Goal: Transaction & Acquisition: Purchase product/service

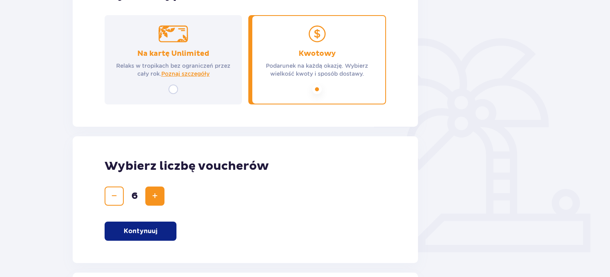
scroll to position [279, 0]
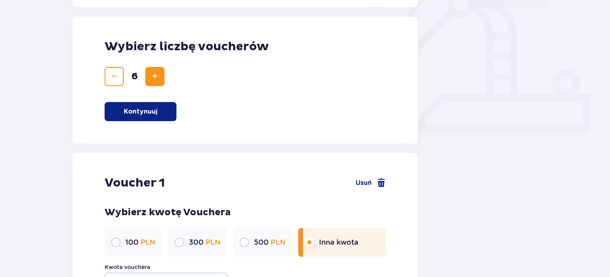
click at [114, 75] on span "Decrease" at bounding box center [114, 77] width 10 height 10
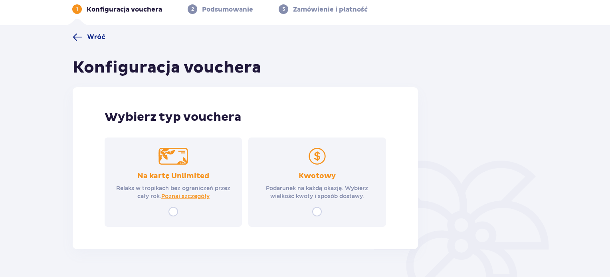
scroll to position [57, 0]
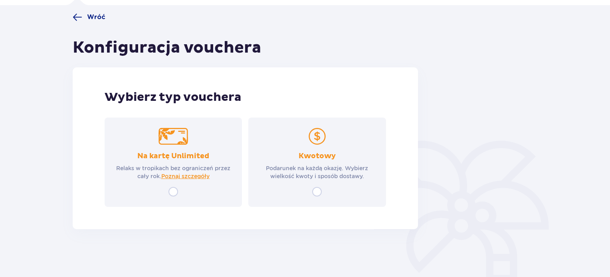
click at [322, 191] on div "Kwotowy Podarunek na każdą okazję. Wybierz wielkość kwoty i sposób dostawy." at bounding box center [316, 162] width 137 height 89
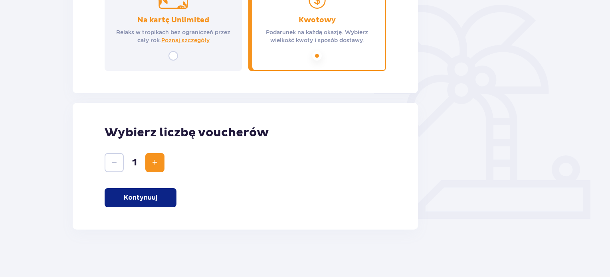
scroll to position [193, 0]
click at [154, 162] on span "Increase" at bounding box center [155, 163] width 10 height 10
click at [151, 194] on p "Kontynuuj" at bounding box center [141, 197] width 34 height 9
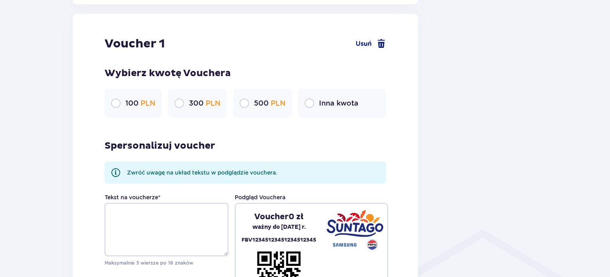
scroll to position [423, 0]
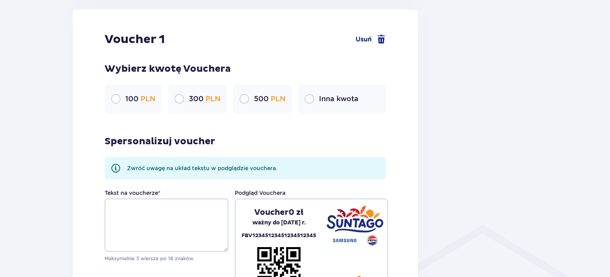
click at [353, 94] on p "Inna kwota" at bounding box center [338, 99] width 39 height 10
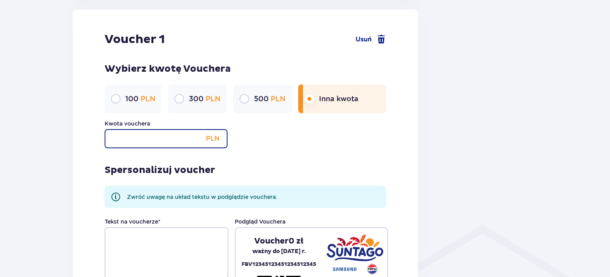
click at [179, 143] on input "Kwota vouchera" at bounding box center [166, 138] width 123 height 19
click at [279, 143] on div "Kwota vouchera 200 PLN" at bounding box center [245, 134] width 281 height 29
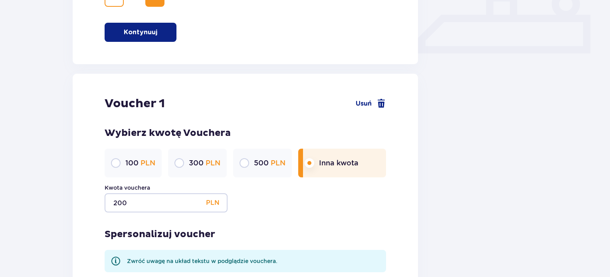
scroll to position [359, 0]
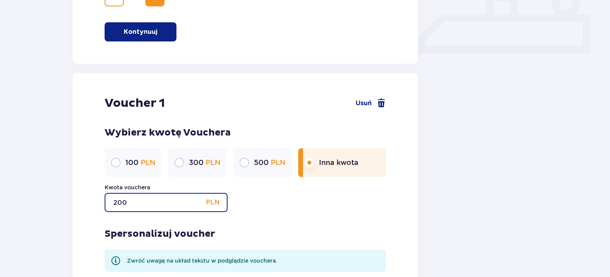
click at [120, 202] on input "200" at bounding box center [166, 202] width 123 height 19
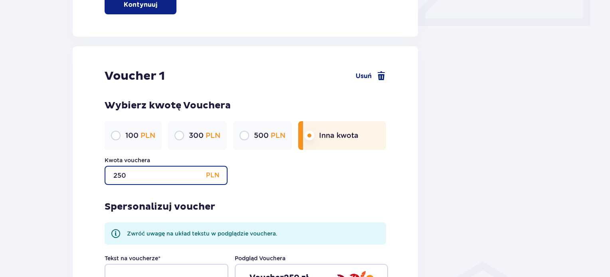
scroll to position [479, 0]
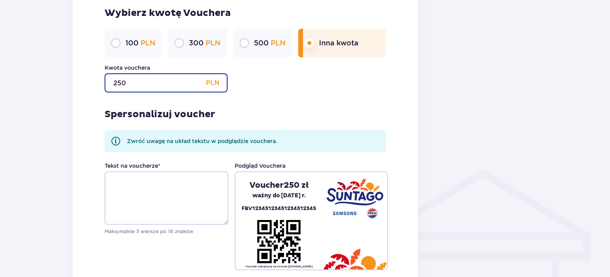
type input "250"
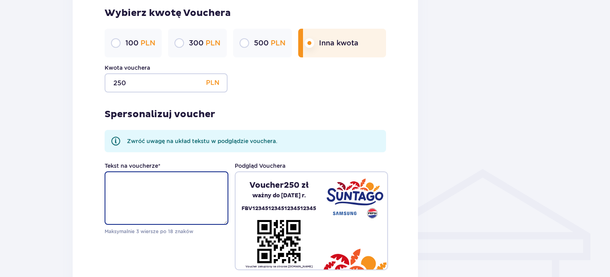
click at [137, 188] on textarea "Tekst na voucherze *" at bounding box center [167, 198] width 124 height 53
paste textarea "KONKURS FOTOGRAFICZNY „Z kadru w kadr, Mszczonów dawniej i dziś''"
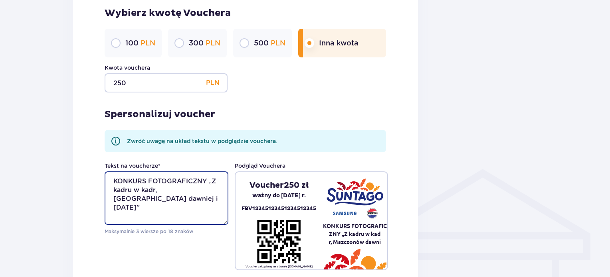
click at [114, 179] on textarea "KONKURS FOTOGRAFICZNY „Z kadru w kadr, Mszczonów dawniej i dziś''" at bounding box center [167, 198] width 124 height 53
drag, startPoint x: 147, startPoint y: 196, endPoint x: 112, endPoint y: 181, distance: 37.3
click at [112, 178] on textarea "KONKURS FOTOGRAFICZNY „Z kadru w kadr, Mszczonów dawniej i dziś''" at bounding box center [167, 198] width 124 height 53
click at [115, 192] on textarea "KONKURS FOTOGRAFICZNY „Z kadru w kadr, Mszczonów dawniej i dziś''" at bounding box center [167, 198] width 124 height 53
click at [113, 181] on textarea "KONKURS FOTOGRAFICZNY „Z kadru w kadr, Mszczonów dawniej i dziś''" at bounding box center [167, 198] width 124 height 53
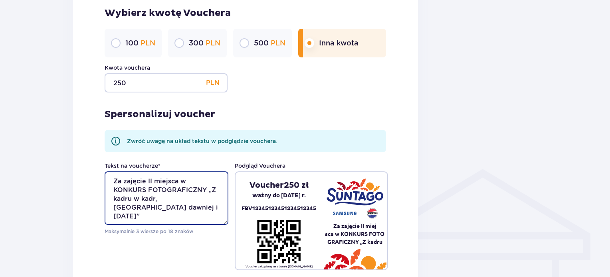
click at [163, 207] on textarea "Za zajęcie II miejsca w KONKURS FOTOGRAFICZNY „Z kadru w kadr, Mszczonów dawnie…" at bounding box center [167, 198] width 124 height 53
click at [145, 188] on textarea "Za zajęcie II miejsca w KONKURS FOTOGRAFICZNY „Z kadru w kadr, Mszczonów dawnie…" at bounding box center [167, 198] width 124 height 53
drag, startPoint x: 207, startPoint y: 190, endPoint x: 114, endPoint y: 192, distance: 93.4
click at [114, 192] on textarea "Za zajęcie II miejsca w KONKURS FOTOGRAFICZNY „Z kadru w kadr, Mszczonów dawnie…" at bounding box center [167, 198] width 124 height 53
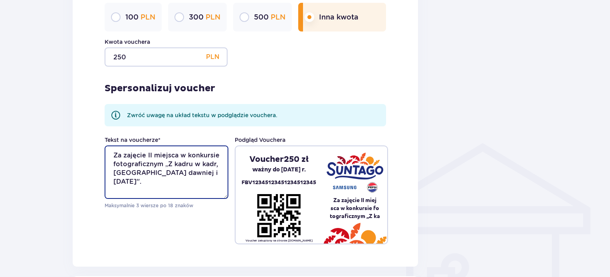
scroll to position [519, 0]
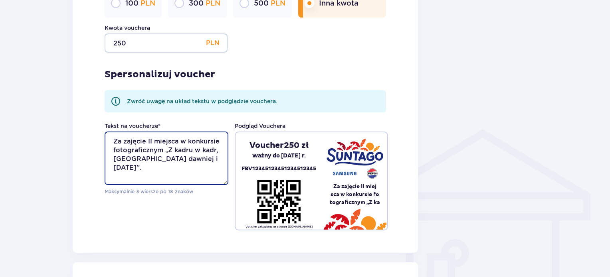
click at [148, 142] on textarea "Za zajęcie II miejsca w konkursie fotograficznym „Z kadru w kadr, Mszczonów daw…" at bounding box center [167, 158] width 124 height 53
drag, startPoint x: 144, startPoint y: 140, endPoint x: 144, endPoint y: 144, distance: 4.1
click at [144, 141] on textarea "II miejsca w konkursie fotograficznym „Z kadru w kadr, Mszczonów dawniej i dziś…" at bounding box center [167, 158] width 124 height 53
click at [142, 142] on textarea "II miejsca w konkursie fotograficznym „Z kadru w kadr, Mszczonów dawniej i dziś…" at bounding box center [167, 158] width 124 height 53
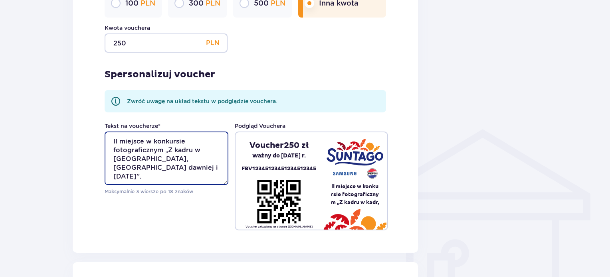
click at [145, 142] on textarea "II miejsce w konkursie fotograficznym „Z kadru w kadr, Mszczonów dawniej i dziś…" at bounding box center [167, 158] width 124 height 53
click at [155, 151] on textarea "II miejsce w konkursie fotograficznym „Z kadru w kadr, Mszczonów dawniej i dziś…" at bounding box center [167, 158] width 124 height 53
click at [153, 153] on textarea "II miejsce w konkursie fotograficznym „Z kadru w kadr, Mszczonów dawniej i dziś…" at bounding box center [167, 158] width 124 height 53
click at [152, 150] on textarea "II miejsce w konkursie fotograficznym „Z kadru w kadr, Mszczonów dawniej i dziś…" at bounding box center [167, 158] width 124 height 53
click at [148, 152] on textarea "II miejsce w konkursie fotograficznym „Z kadru w kadr, Mszczonów dawniej i dziś…" at bounding box center [167, 158] width 124 height 53
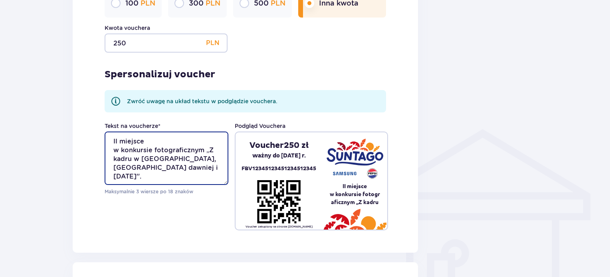
click at [152, 150] on textarea "II miejsce w konkursie fotograficznym „Z kadru w kadr, Mszczonów dawniej i dziś…" at bounding box center [167, 158] width 124 height 53
click at [153, 151] on textarea "II miejsce w konkursie fotograficznym „Z kadru w kadr, Mszczonów dawniej i dziś…" at bounding box center [167, 158] width 124 height 53
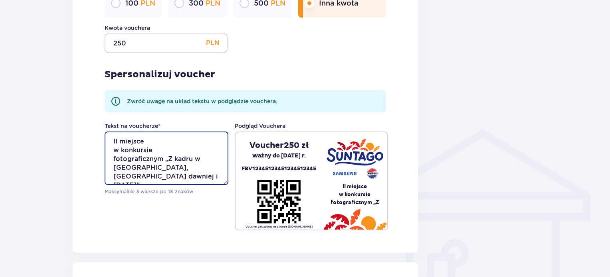
drag, startPoint x: 164, startPoint y: 158, endPoint x: 113, endPoint y: 159, distance: 50.7
click at [113, 159] on textarea "II miejsce w konkursie fotograficznym „Z kadru w kadr, Mszczonów dawniej i dziś…" at bounding box center [167, 158] width 124 height 53
drag, startPoint x: 167, startPoint y: 167, endPoint x: 110, endPoint y: 160, distance: 56.7
click at [111, 160] on textarea "II miejsce w konkursie „Z kadru w kadr, Mszczonów dawniej i dziś''." at bounding box center [167, 158] width 124 height 53
paste textarea "fotograficznym"
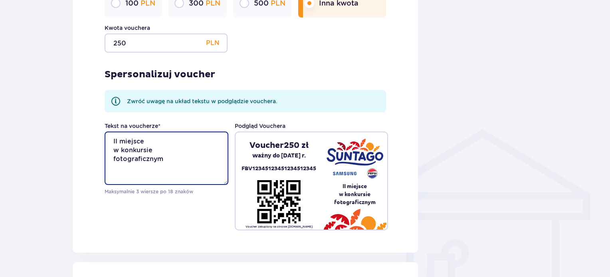
drag, startPoint x: 167, startPoint y: 158, endPoint x: 112, endPoint y: 160, distance: 54.3
click at [112, 160] on textarea "II miejsce w konkursie fotograficznym" at bounding box center [167, 158] width 124 height 53
click at [149, 151] on textarea "II miejsce w konkursie GCI Mszczonów" at bounding box center [167, 158] width 124 height 53
click at [156, 153] on textarea "II miejsce w konkursie GCI Mszczonów" at bounding box center [167, 158] width 124 height 53
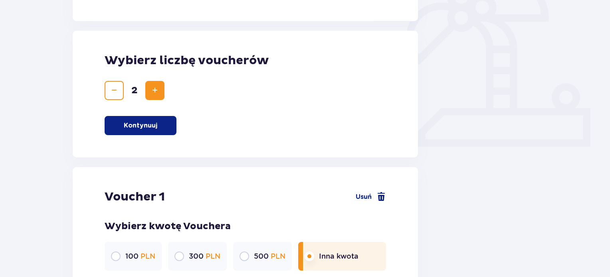
scroll to position [319, 0]
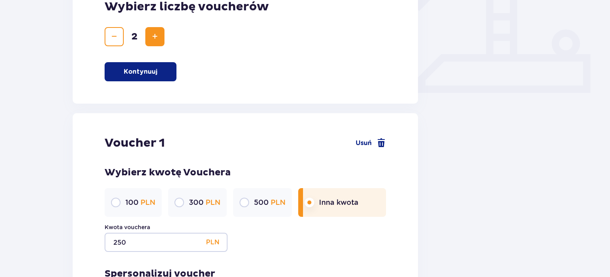
type textarea "II miejsce w konkursie GCI Mszczonów"
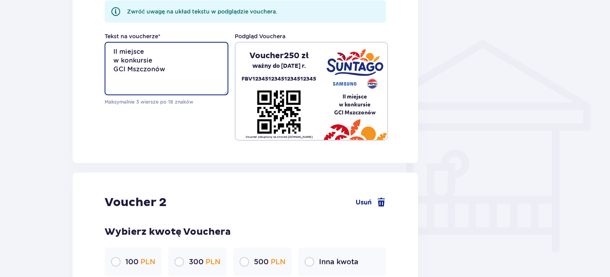
scroll to position [558, 0]
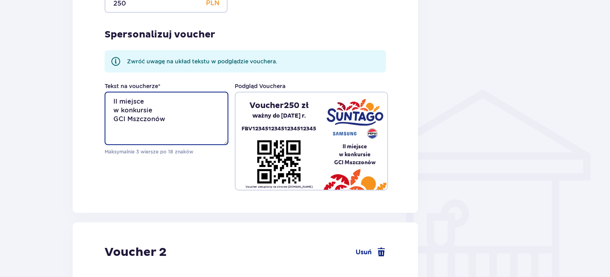
drag, startPoint x: 166, startPoint y: 117, endPoint x: 110, endPoint y: 102, distance: 58.3
click at [110, 102] on textarea "II miejsce w konkursie GCI Mszczonów" at bounding box center [167, 118] width 124 height 53
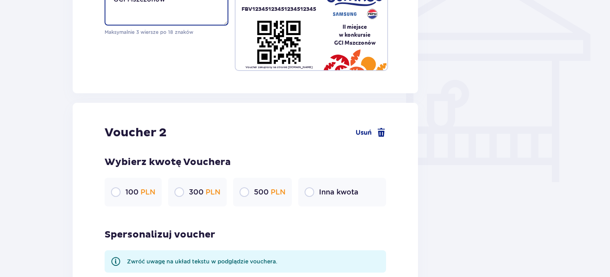
scroll to position [798, 0]
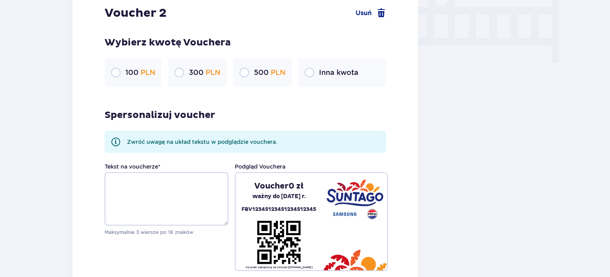
click at [344, 62] on div "Inna kwota" at bounding box center [342, 72] width 88 height 29
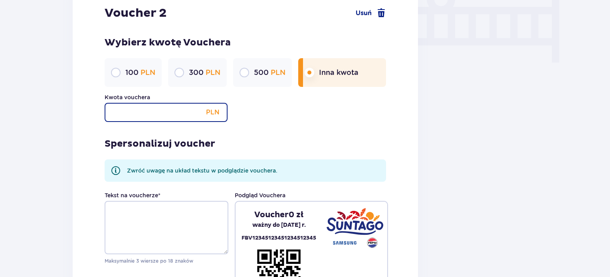
click at [150, 121] on input "Kwota vouchera" at bounding box center [166, 112] width 123 height 19
type input "250"
click at [298, 124] on div "Spersonalizuj voucher Zwróć uwagę na układ tekstu w podglądzie vouchera. Tekst …" at bounding box center [245, 211] width 281 height 178
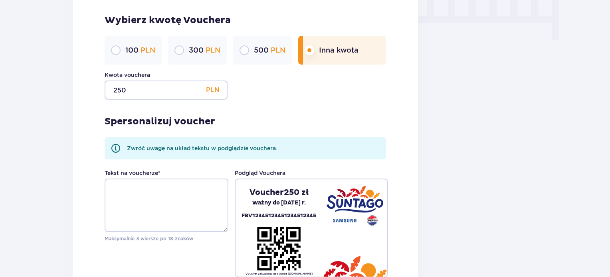
scroll to position [838, 0]
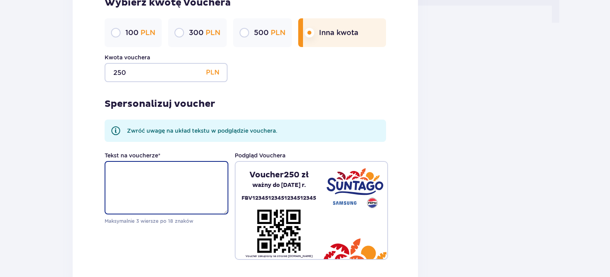
click at [155, 176] on textarea "Tekst na voucherze *" at bounding box center [167, 187] width 124 height 53
paste textarea "II miejsce w konkursie GCI Mszczonów"
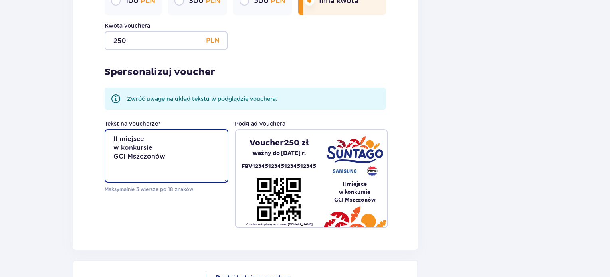
scroll to position [917, 0]
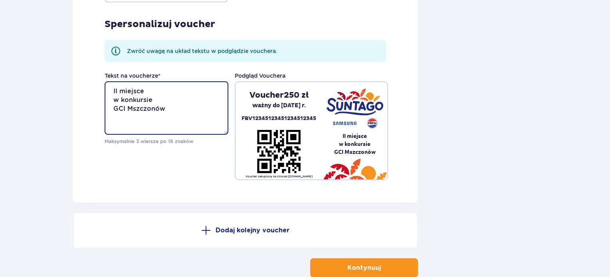
type textarea "II miejsce w konkursie GCI Mszczonów"
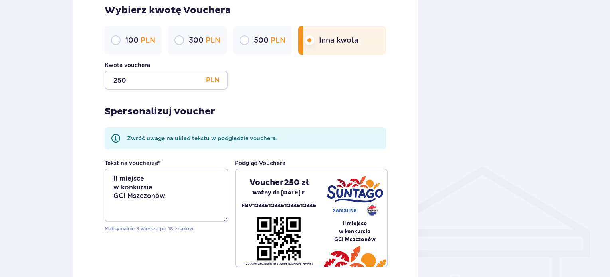
scroll to position [487, 0]
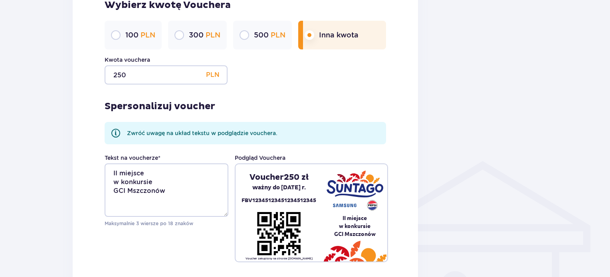
click at [543, 182] on div at bounding box center [484, 146] width 120 height 1126
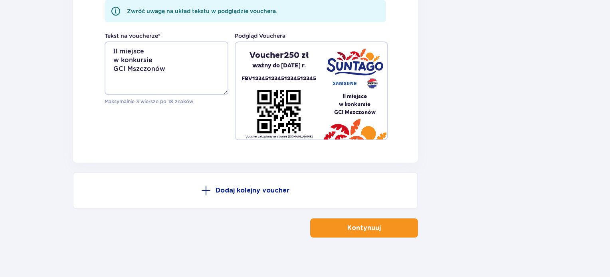
scroll to position [965, 0]
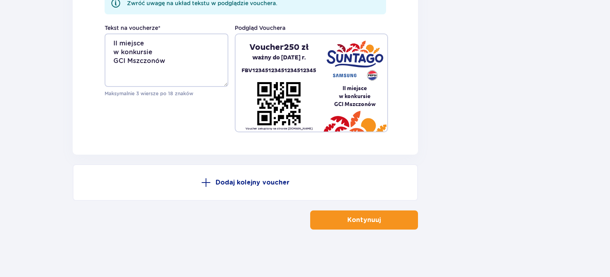
click at [339, 218] on button "Kontynuuj" at bounding box center [364, 220] width 108 height 19
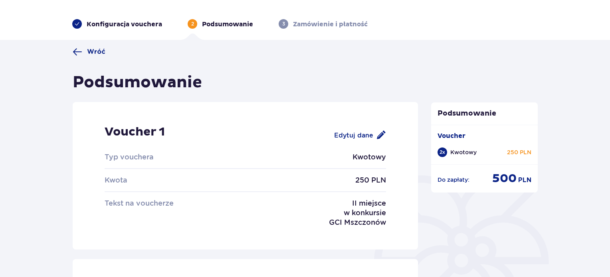
scroll to position [40, 0]
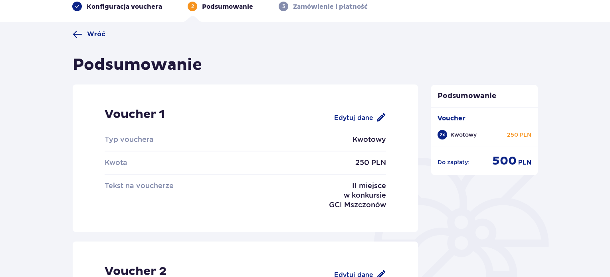
click at [346, 116] on div "Edytuj dane" at bounding box center [360, 118] width 52 height 10
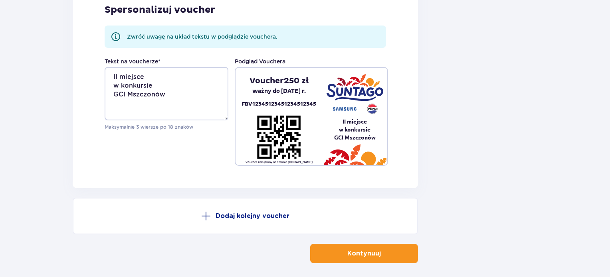
scroll to position [965, 0]
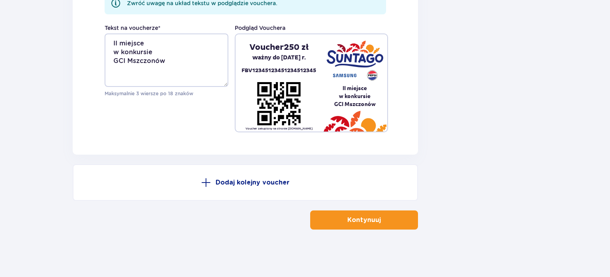
click at [339, 217] on button "Kontynuuj" at bounding box center [364, 220] width 108 height 19
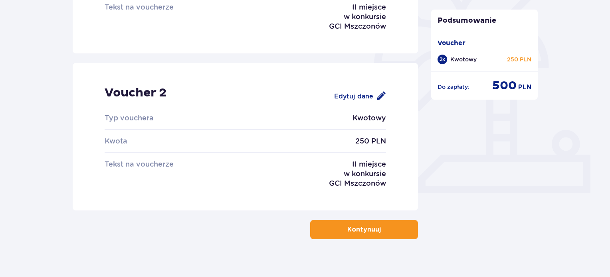
scroll to position [228, 0]
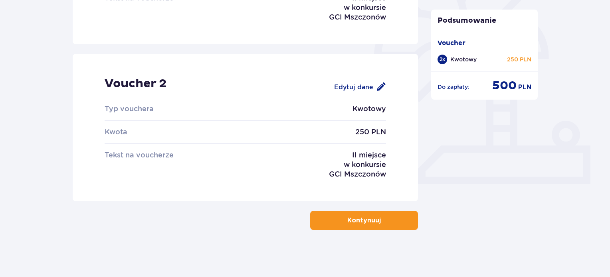
click at [347, 218] on p "Kontynuuj" at bounding box center [364, 220] width 34 height 9
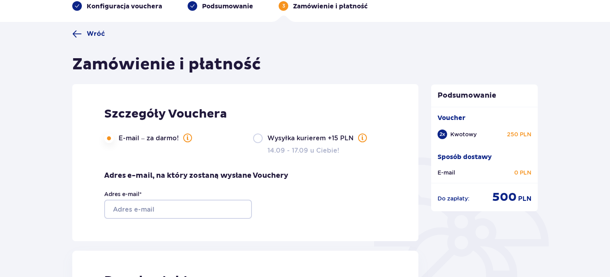
scroll to position [40, 0]
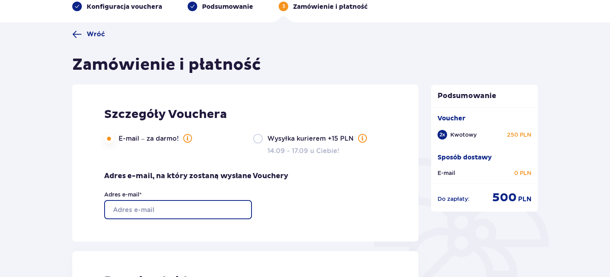
click at [191, 205] on input "Adres e-mail *" at bounding box center [178, 209] width 148 height 19
paste input "[PERSON_NAME][EMAIL_ADDRESS][PERSON_NAME][DOMAIN_NAME]"
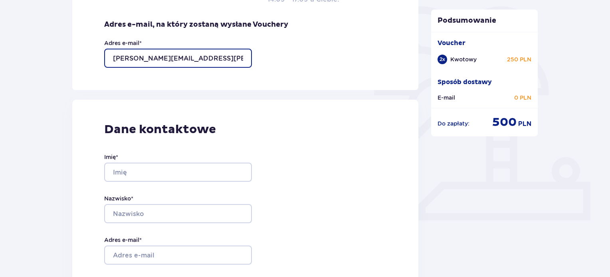
scroll to position [239, 0]
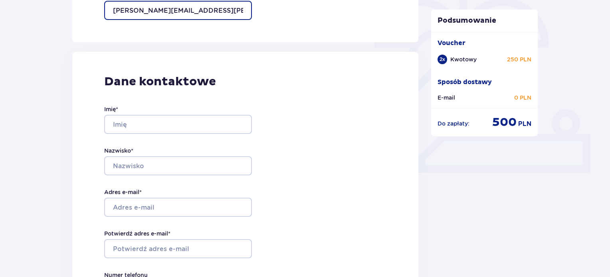
type input "[PERSON_NAME][EMAIL_ADDRESS][PERSON_NAME][DOMAIN_NAME]"
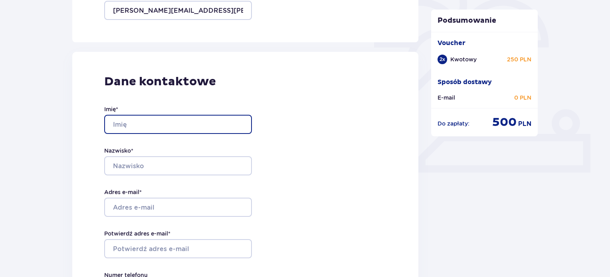
click at [143, 119] on input "Imię *" at bounding box center [178, 124] width 148 height 19
type input "Aleksandra"
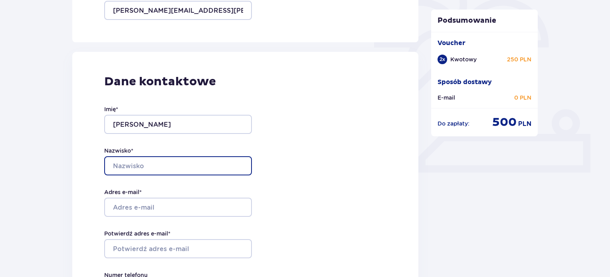
click at [132, 163] on input "Nazwisko *" at bounding box center [178, 165] width 148 height 19
type input "Kacprzak"
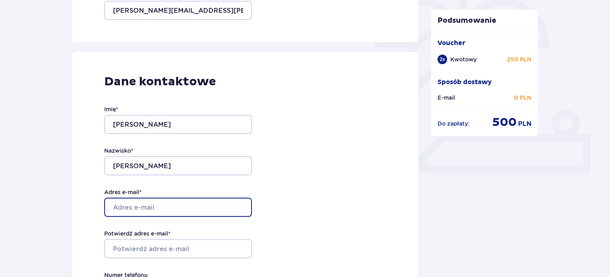
click at [144, 209] on input "Adres e-mail *" at bounding box center [178, 207] width 148 height 19
type input "[PERSON_NAME][EMAIL_ADDRESS][PERSON_NAME][DOMAIN_NAME]"
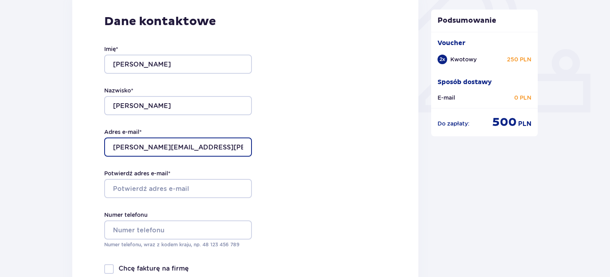
scroll to position [319, 0]
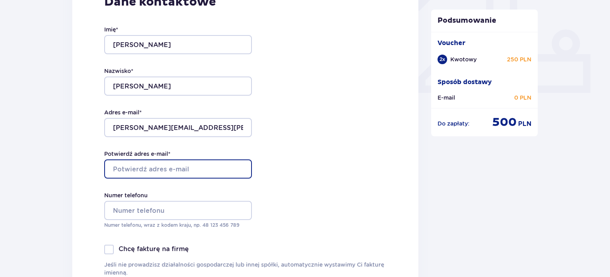
click at [164, 169] on input "Potwierdź adres e-mail *" at bounding box center [178, 169] width 148 height 19
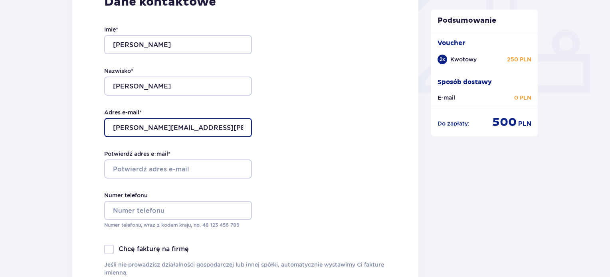
click at [192, 126] on input "[PERSON_NAME][EMAIL_ADDRESS][PERSON_NAME][DOMAIN_NAME]" at bounding box center [178, 127] width 148 height 19
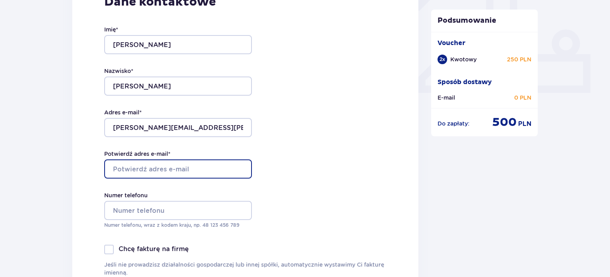
click at [176, 164] on input "Potwierdź adres e-mail *" at bounding box center [178, 169] width 148 height 19
paste input "[PERSON_NAME][EMAIL_ADDRESS][PERSON_NAME][DOMAIN_NAME]"
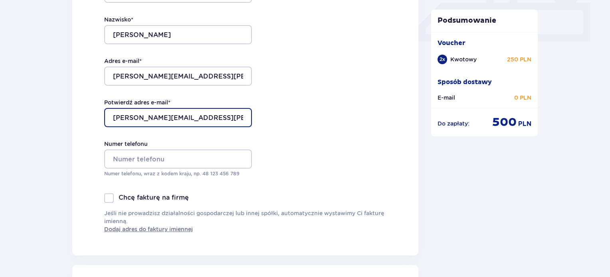
scroll to position [399, 0]
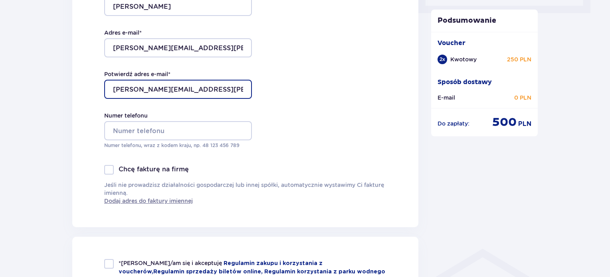
type input "[PERSON_NAME][EMAIL_ADDRESS][PERSON_NAME][DOMAIN_NAME]"
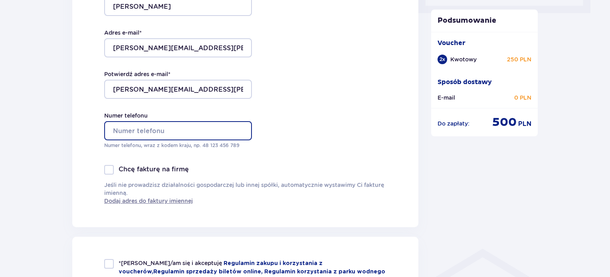
click at [170, 132] on input "Numer telefonu" at bounding box center [178, 130] width 148 height 19
type input "533517787"
click at [111, 171] on div at bounding box center [109, 170] width 10 height 10
checkbox input "true"
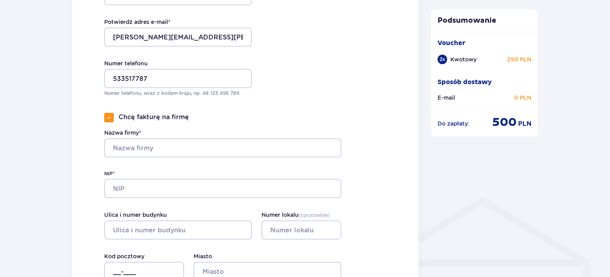
scroll to position [479, 0]
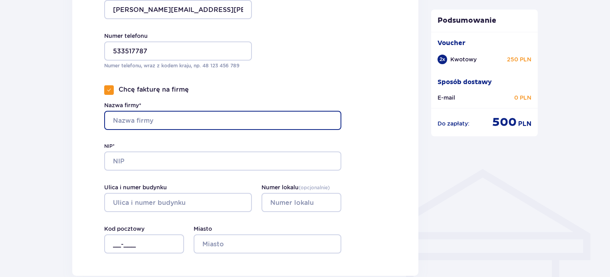
click at [147, 125] on input "Nazwa firmy*" at bounding box center [222, 120] width 237 height 19
type input "Gmina Mszczonów"
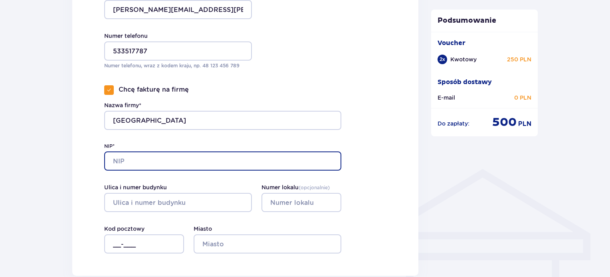
click at [150, 162] on input "NIP*" at bounding box center [222, 161] width 237 height 19
paste input "838 14 26 420"
type input "838 14 26 420"
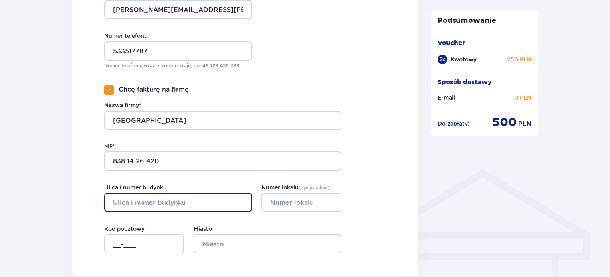
click at [156, 202] on input "Ulica i numer budynku" at bounding box center [178, 202] width 148 height 19
paste input "Plac Piłsudskiego 1"
type input "Plac Piłsudskiego 1"
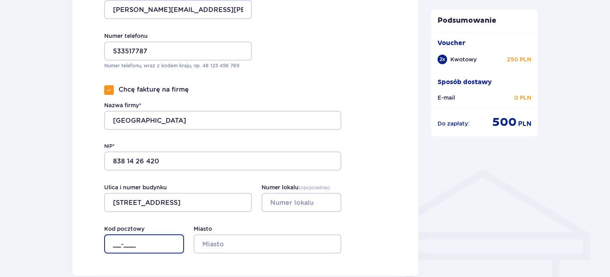
click at [118, 244] on input "__-___" at bounding box center [144, 244] width 80 height 19
click at [129, 244] on input "96-___" at bounding box center [144, 244] width 80 height 19
type input "96-320"
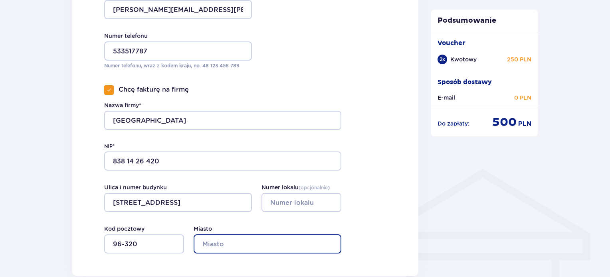
click at [240, 247] on input "Miasto" at bounding box center [267, 244] width 148 height 19
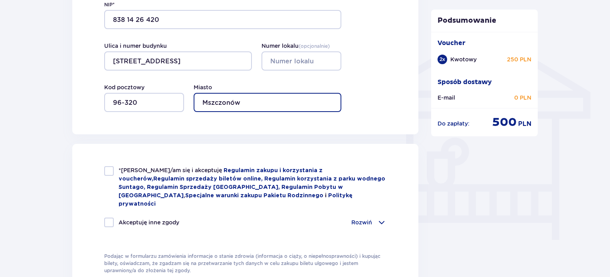
scroll to position [638, 0]
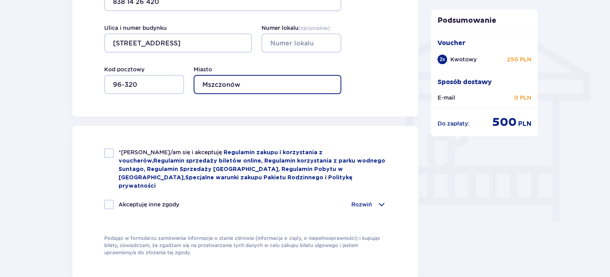
type input "Mszczonów"
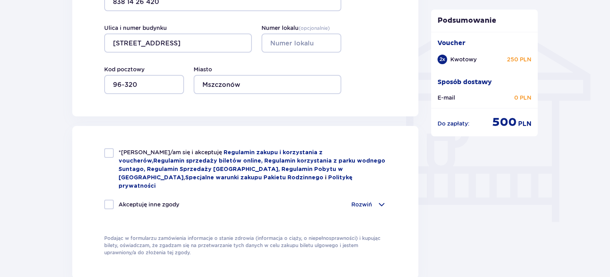
click at [110, 158] on div "*Zapoznałem/am się i akceptuję Regulamin zakupu i korzystania z voucherów , Reg…" at bounding box center [245, 169] width 282 height 42
checkbox input "true"
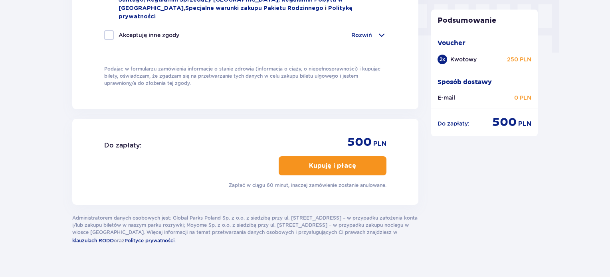
scroll to position [813, 0]
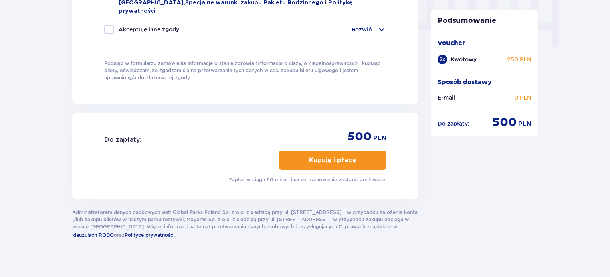
click at [335, 156] on p "Kupuję i płacę" at bounding box center [332, 160] width 47 height 9
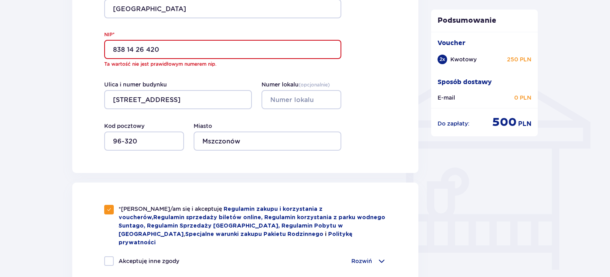
scroll to position [590, 0]
click at [125, 54] on input "838 14 26 420" at bounding box center [222, 49] width 237 height 19
click at [128, 50] on input "838 14 26 420" at bounding box center [222, 49] width 237 height 19
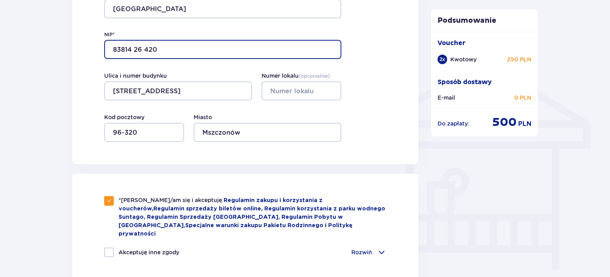
click at [134, 49] on input "83814 26 420" at bounding box center [222, 49] width 237 height 19
click at [142, 47] on input "8381426 420" at bounding box center [222, 49] width 237 height 19
click at [164, 49] on input "8381426420" at bounding box center [222, 49] width 237 height 19
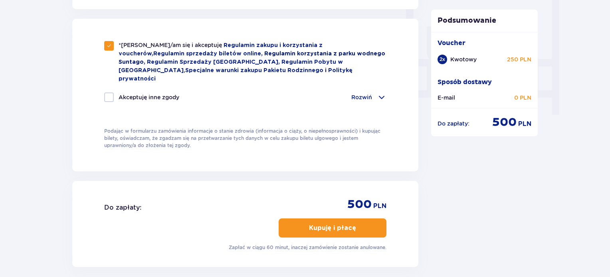
scroll to position [750, 0]
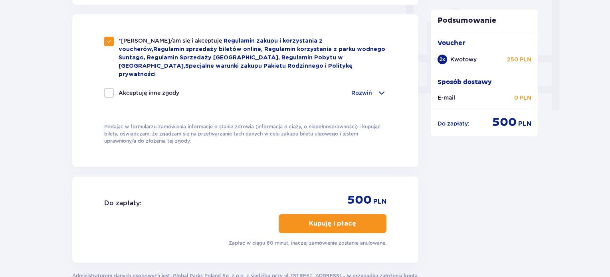
type input "8381426420"
click at [335, 218] on button "Kupuję i płacę" at bounding box center [332, 223] width 108 height 19
